Goal: Navigation & Orientation: Go to known website

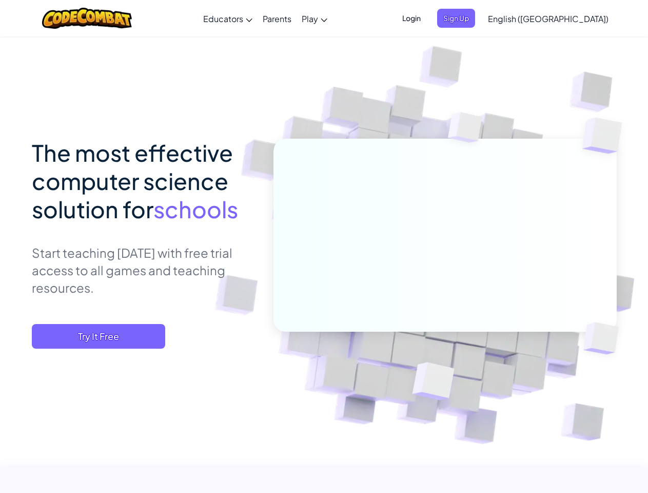
click at [427, 18] on span "Login" at bounding box center [411, 18] width 31 height 19
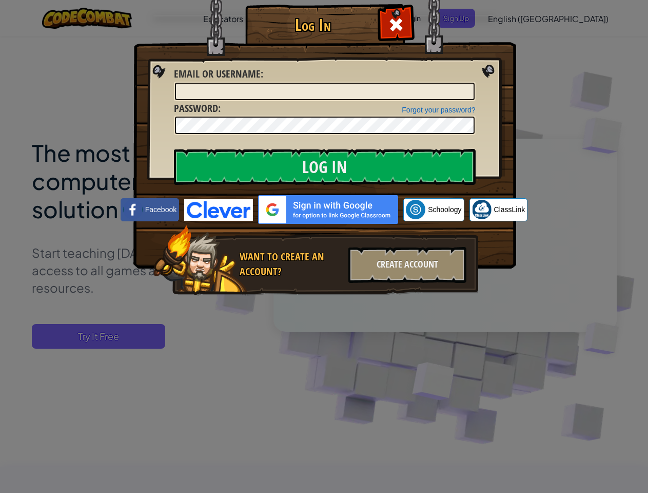
click at [473, 83] on input "Email or Username :" at bounding box center [325, 91] width 300 height 17
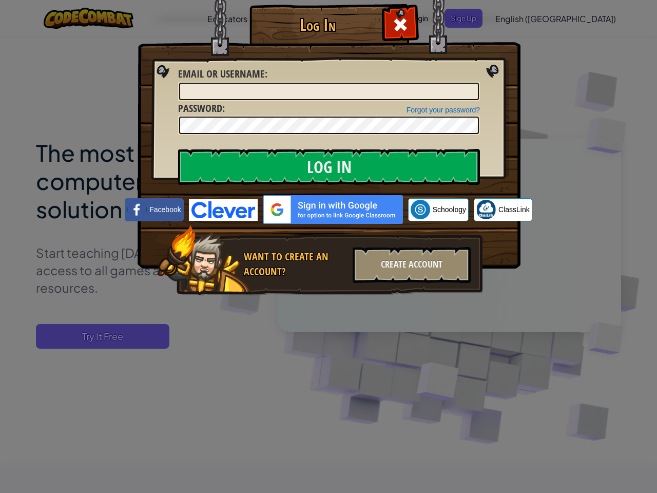
click at [519, 18] on div "Log In Unknown Error Email or Username : Forgot your password? Password : Log I…" at bounding box center [328, 246] width 657 height 493
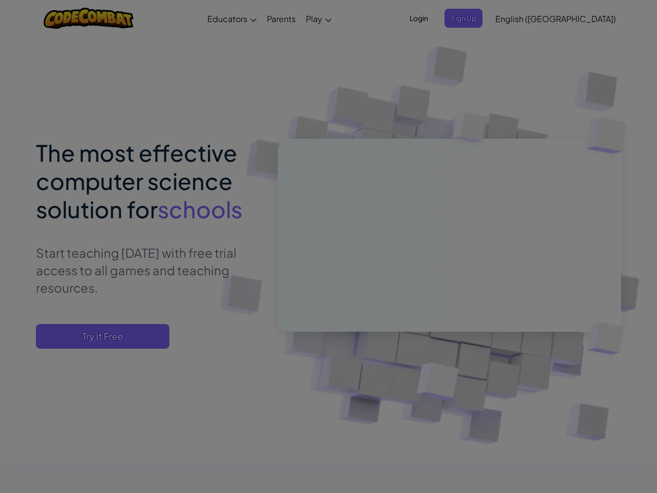
click at [519, 18] on div at bounding box center [328, 246] width 657 height 493
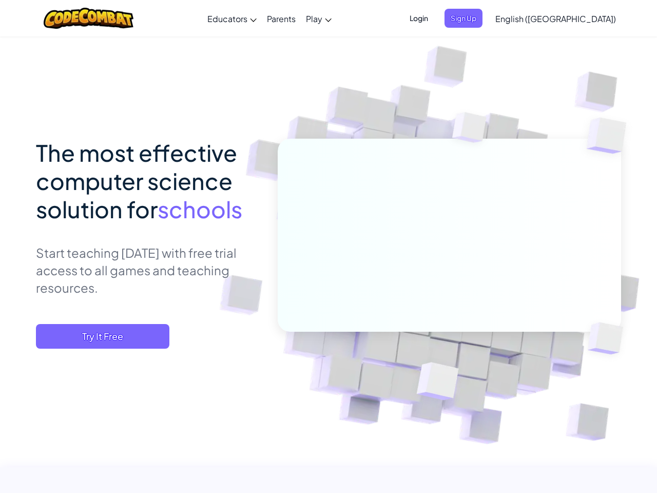
click at [574, 18] on span "English ([GEOGRAPHIC_DATA])" at bounding box center [555, 18] width 121 height 11
click at [99, 336] on span "Try It Free" at bounding box center [102, 336] width 133 height 25
